Goal: Task Accomplishment & Management: Use online tool/utility

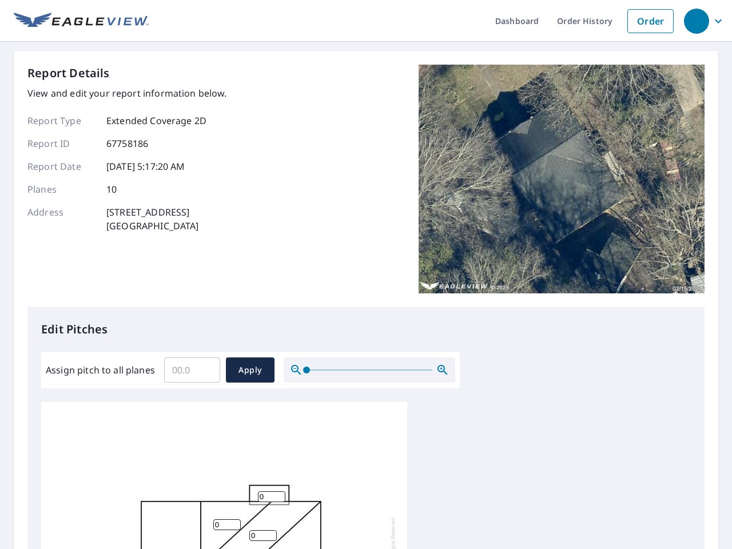
click at [366, 275] on div "Report Details View and edit your report information below. Report Type Extende…" at bounding box center [365, 186] width 677 height 243
click at [696, 21] on div "button" at bounding box center [696, 21] width 25 height 25
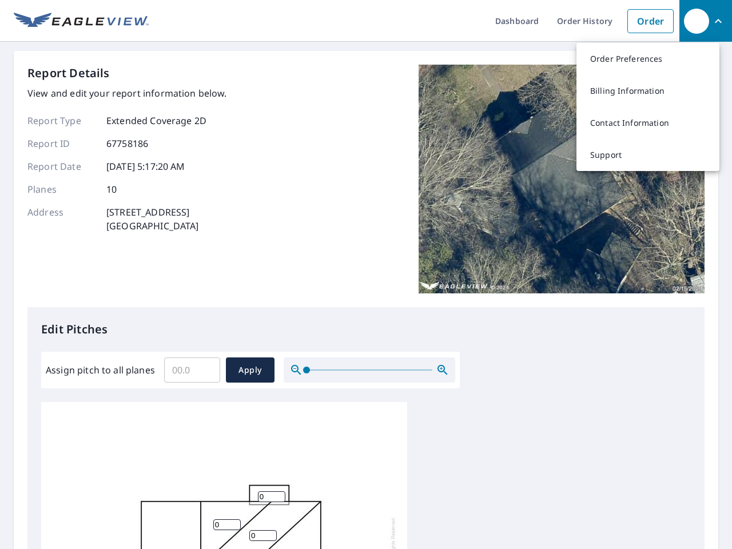
click at [192, 370] on input "Assign pitch to all planes" at bounding box center [192, 370] width 56 height 32
click at [250, 370] on span "Apply" at bounding box center [250, 370] width 30 height 14
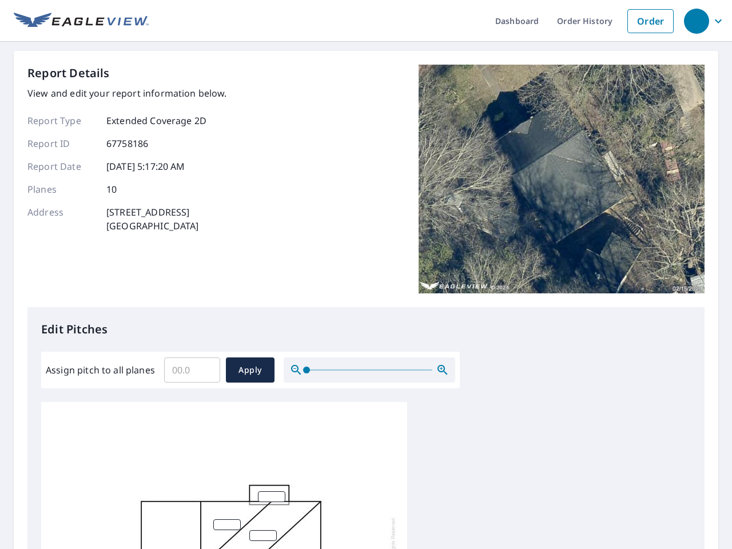
click at [443, 370] on icon "button" at bounding box center [443, 370] width 14 height 14
